Goal: Complete application form

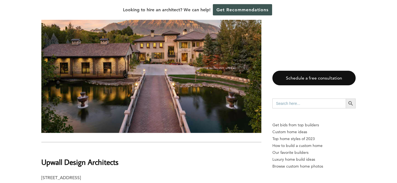
scroll to position [1412, 0]
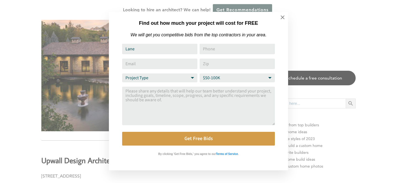
type input "Lane Herrick"
type input "18015058836"
type input "lane.herrick@gmail.com"
type input "84042"
click at [192, 78] on select "Project Type Home Remodel Home Build Commercial Improvement Home Addition Other" at bounding box center [159, 78] width 75 height 9
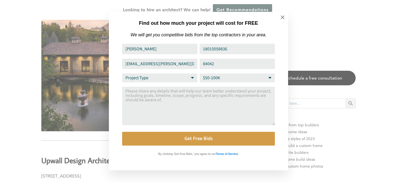
select select "Other"
click at [122, 74] on select "Project Type Home Remodel Home Build Commercial Improvement Home Addition Other" at bounding box center [159, 78] width 75 height 9
click at [269, 79] on select "Budget Range $50-100K $100-250K $250-500K More than $500K" at bounding box center [236, 78] width 75 height 9
select select "$100-250K"
click at [199, 74] on select "Budget Range $50-100K $100-250K $250-500K More than $500K" at bounding box center [236, 78] width 75 height 9
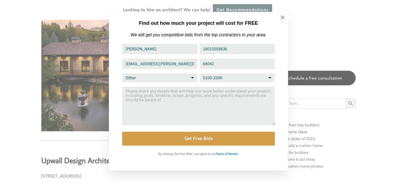
click at [138, 91] on textarea "Comment or Message" at bounding box center [198, 106] width 153 height 39
click at [129, 93] on textarea "A45 foot" at bounding box center [198, 106] width 153 height 39
click at [128, 92] on textarea "A45 foot" at bounding box center [198, 106] width 153 height 39
click at [142, 93] on textarea "A 45 foot" at bounding box center [198, 106] width 153 height 39
click at [142, 92] on textarea "A 45 foot by 16 foot wide" at bounding box center [198, 106] width 153 height 39
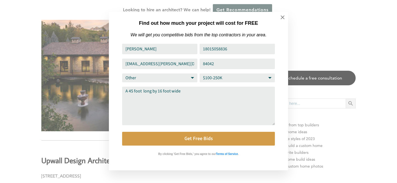
click at [181, 92] on textarea "A 45 foot long by 16 foot wide" at bounding box center [198, 106] width 153 height 39
click at [236, 92] on textarea "A 45 foot long by 16 foot wide 14 feet high rv garage with a 323 by" at bounding box center [198, 106] width 153 height 39
drag, startPoint x: 238, startPoint y: 92, endPoint x: 235, endPoint y: 92, distance: 3.6
click at [235, 92] on textarea "A 45 foot long by 16 foot wide 14 feet high rv garage with a 23 by" at bounding box center [198, 106] width 153 height 39
click at [243, 92] on textarea "A 45 foot long by 16 foot wide 14 feet high rv garage with a 32 by" at bounding box center [198, 106] width 153 height 39
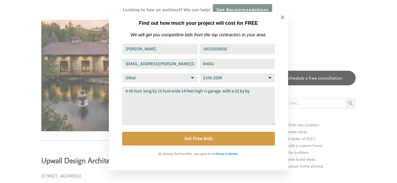
click at [238, 93] on textarea "A 45 foot long by 16 foot wide 14 feet high rv garage with a 32 by by" at bounding box center [198, 106] width 153 height 39
click at [266, 93] on textarea "A 45 foot long by 16 foot wide 14 feet high rv garage with a 32 wide by by by" at bounding box center [198, 106] width 153 height 39
click at [269, 93] on textarea "A 45 foot long by 16 foot wide 14 feet high rv garage with a 32 wide by 60 long…" at bounding box center [198, 106] width 153 height 39
drag, startPoint x: 192, startPoint y: 92, endPoint x: 188, endPoint y: 92, distance: 3.9
click at [188, 92] on textarea "A 45 foot long by 16 foot wide 14 feet high rv garage with a 32 wide by 60 long…" at bounding box center [198, 106] width 153 height 39
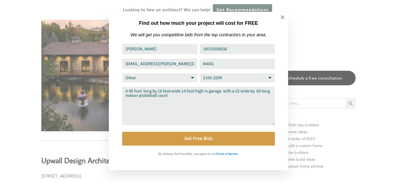
click at [203, 93] on textarea "A 45 foot long by 16 foot wide 14 foot high rv garage with a 32 wide by 60 long…" at bounding box center [198, 106] width 153 height 39
drag, startPoint x: 230, startPoint y: 92, endPoint x: 226, endPoint y: 92, distance: 3.6
click at [226, 92] on textarea "A 45 foot long by 16 foot wide 14 foot high garage doorrv garage with a 32 wide…" at bounding box center [198, 106] width 153 height 39
click at [198, 97] on textarea "A 45 foot long by 16 foot wide 14 foot high garage door RV garage with a 32 wid…" at bounding box center [198, 106] width 153 height 39
click at [203, 96] on textarea "A 45 foot long by 16 foot wide 14 foot high garage door RV garage with a 32 wid…" at bounding box center [198, 106] width 153 height 39
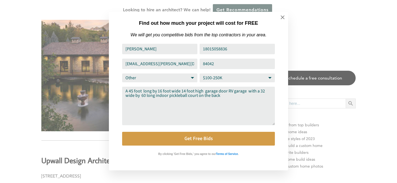
click at [221, 96] on textarea "A 45 foot long by 16 foot wide 14 foot high garage door RV garage with a 32 wid…" at bounding box center [198, 106] width 153 height 39
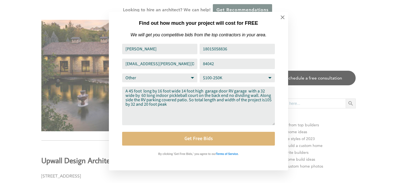
type textarea "A 45 foot long by 16 foot wide 14 foot high garage door RV garage with a 32 wid…"
click at [198, 139] on button "Get Free Bids" at bounding box center [198, 139] width 153 height 14
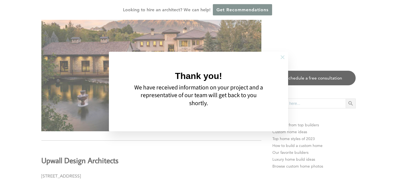
click at [282, 59] on icon at bounding box center [282, 57] width 6 height 6
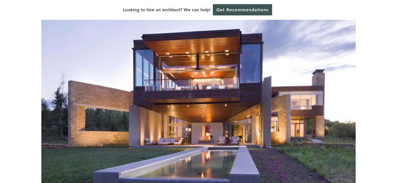
scroll to position [63, 0]
